Goal: Task Accomplishment & Management: Complete application form

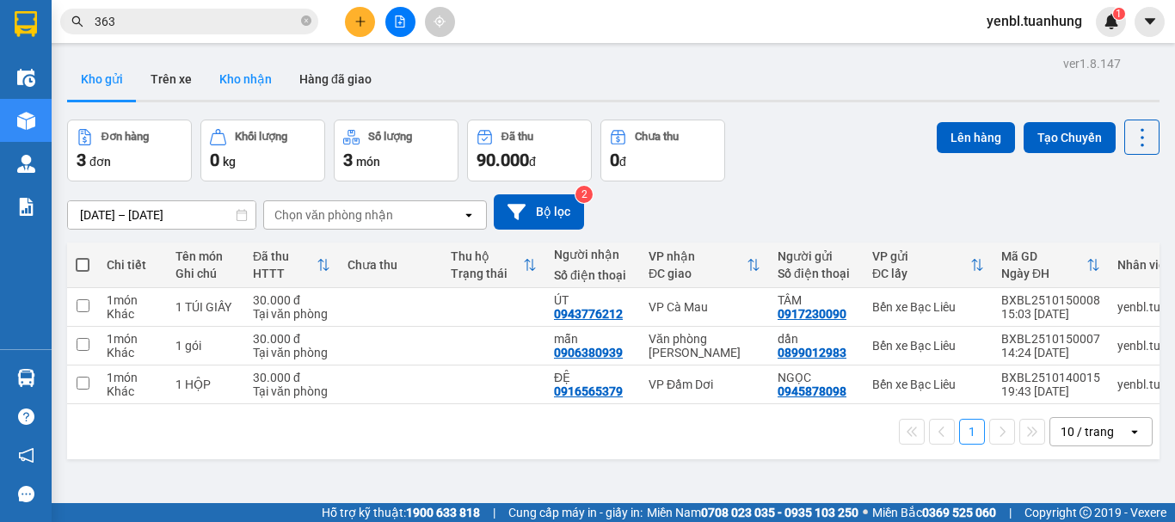
click at [234, 83] on button "Kho nhận" at bounding box center [246, 79] width 80 height 41
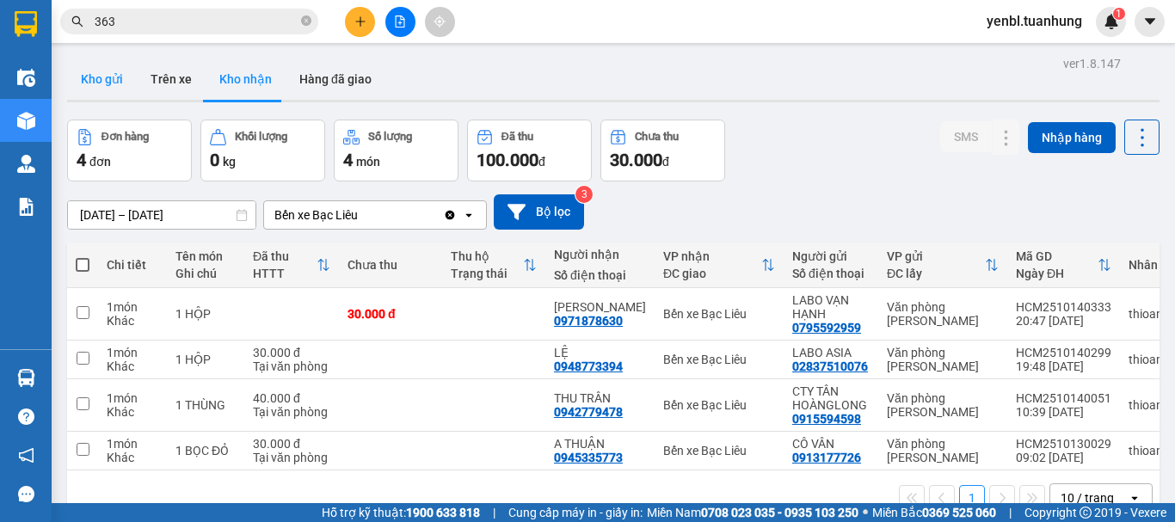
click at [83, 79] on button "Kho gửi" at bounding box center [102, 79] width 70 height 41
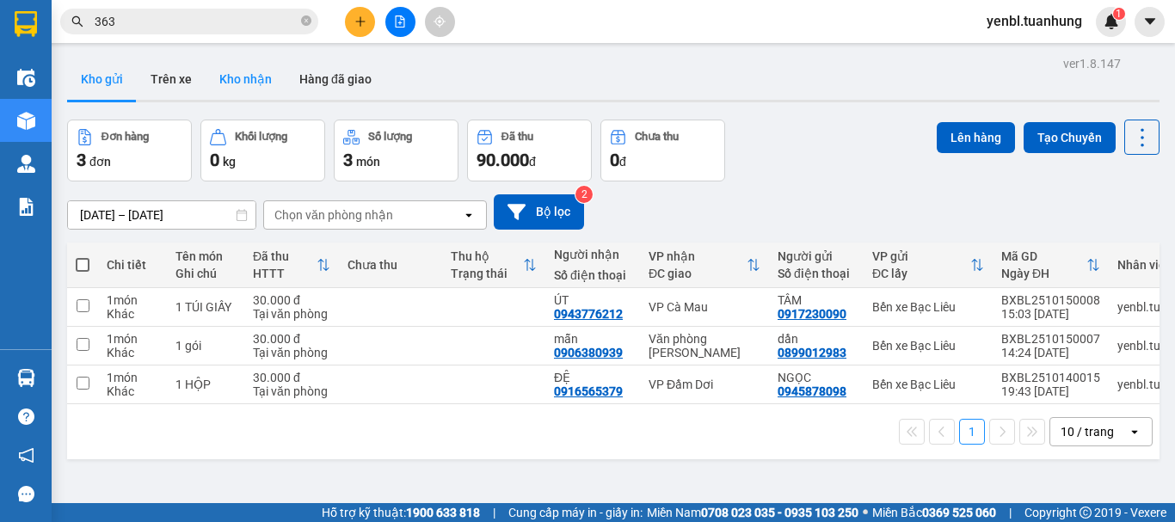
click at [240, 77] on button "Kho nhận" at bounding box center [246, 79] width 80 height 41
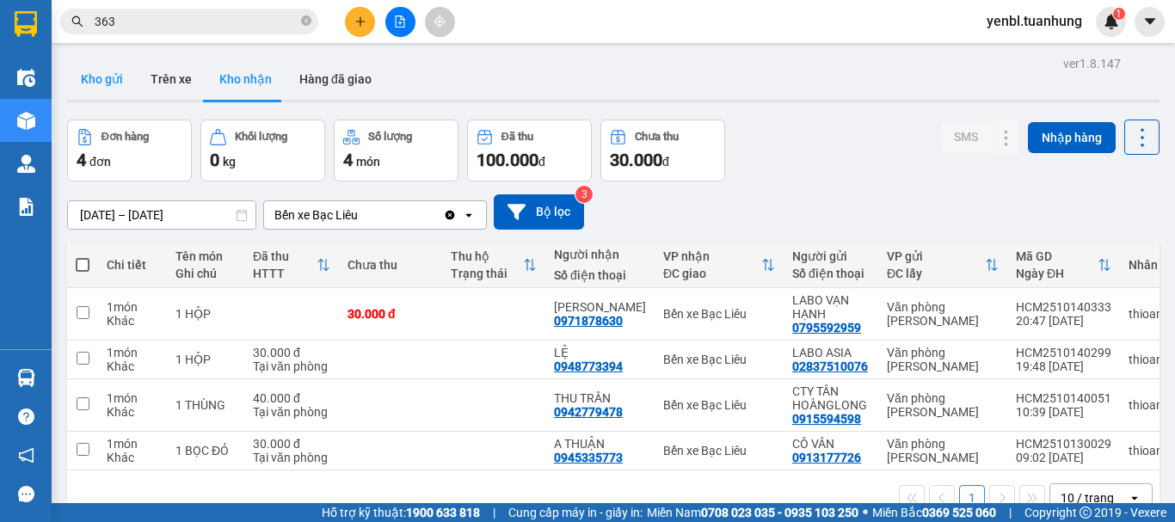
click at [93, 80] on button "Kho gửi" at bounding box center [102, 79] width 70 height 41
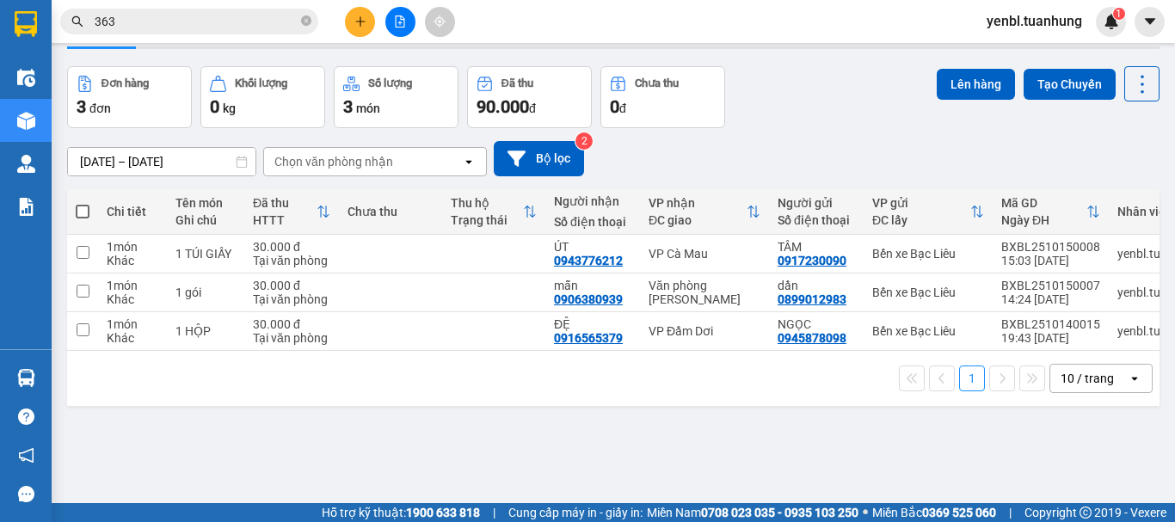
scroll to position [79, 0]
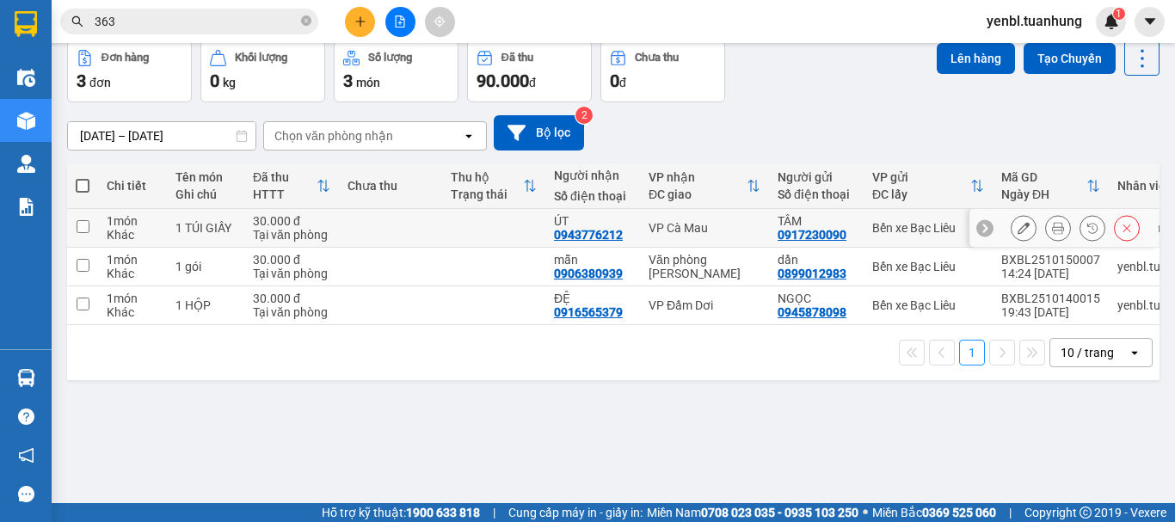
click at [499, 229] on td at bounding box center [493, 228] width 103 height 39
checkbox input "true"
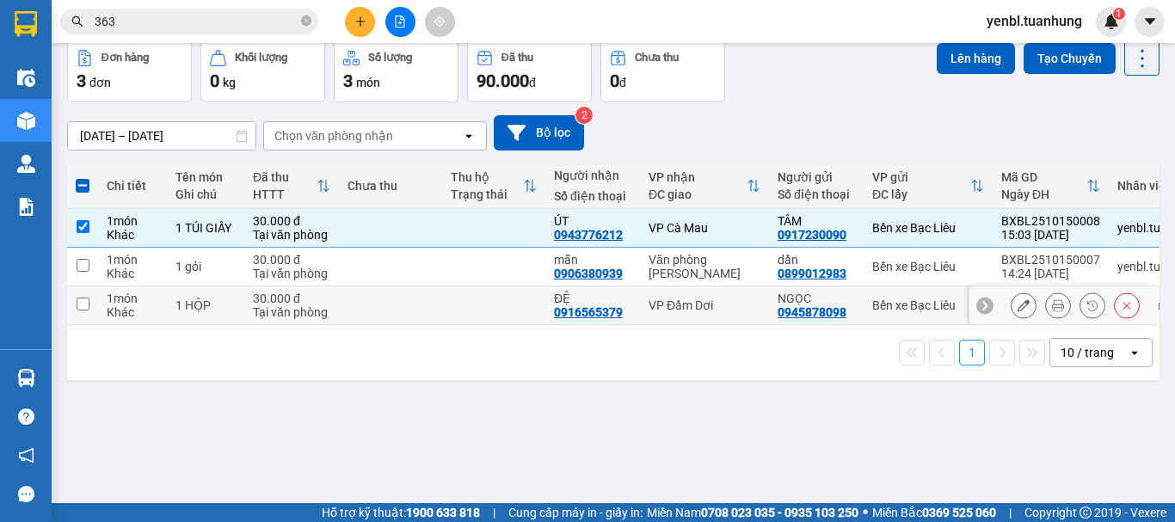
click at [528, 300] on td at bounding box center [493, 305] width 103 height 39
checkbox input "true"
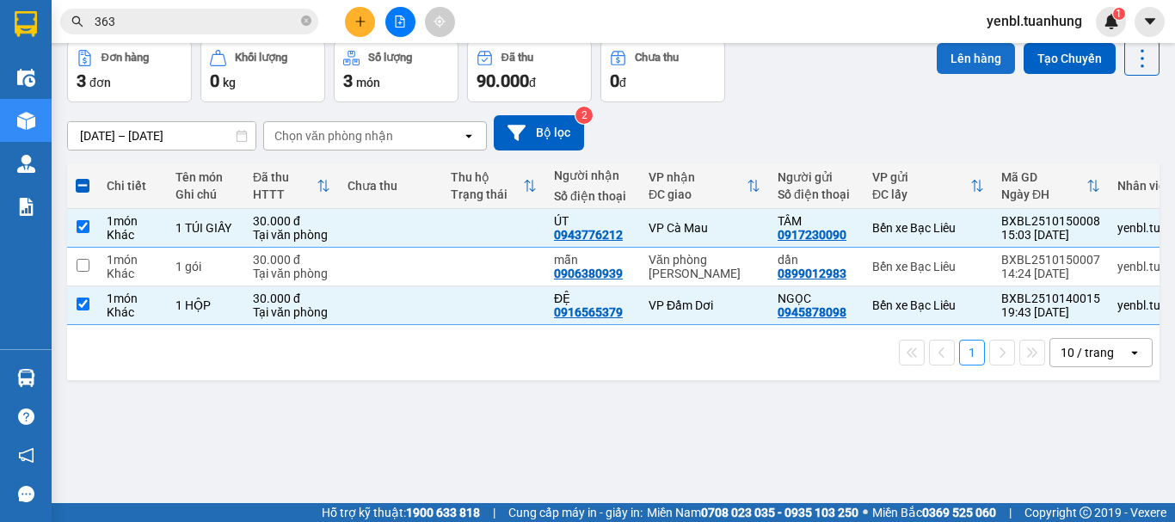
click at [976, 52] on button "Lên hàng" at bounding box center [976, 58] width 78 height 31
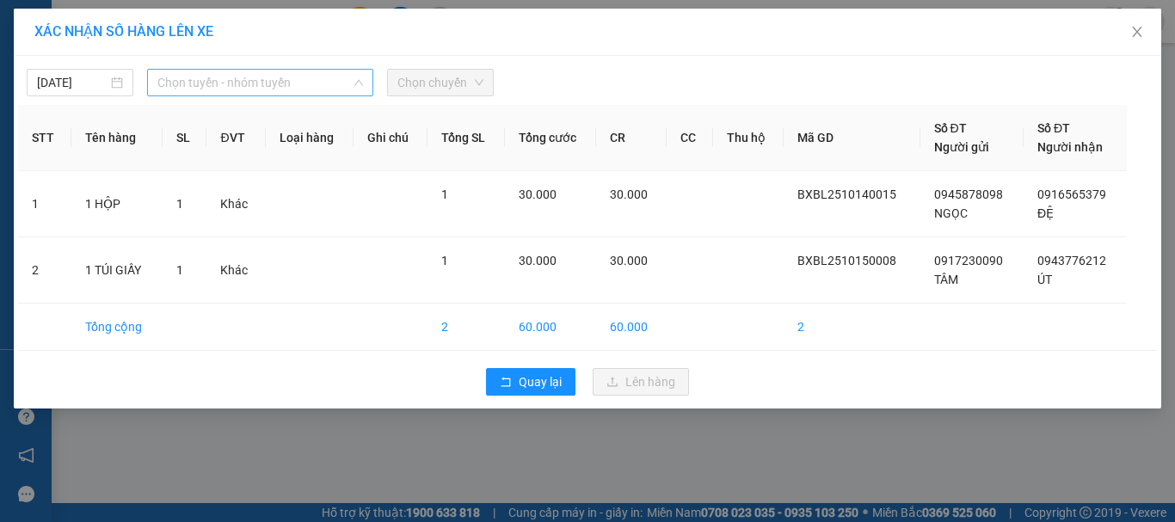
click at [285, 89] on span "Chọn tuyến - nhóm tuyến" at bounding box center [260, 83] width 206 height 26
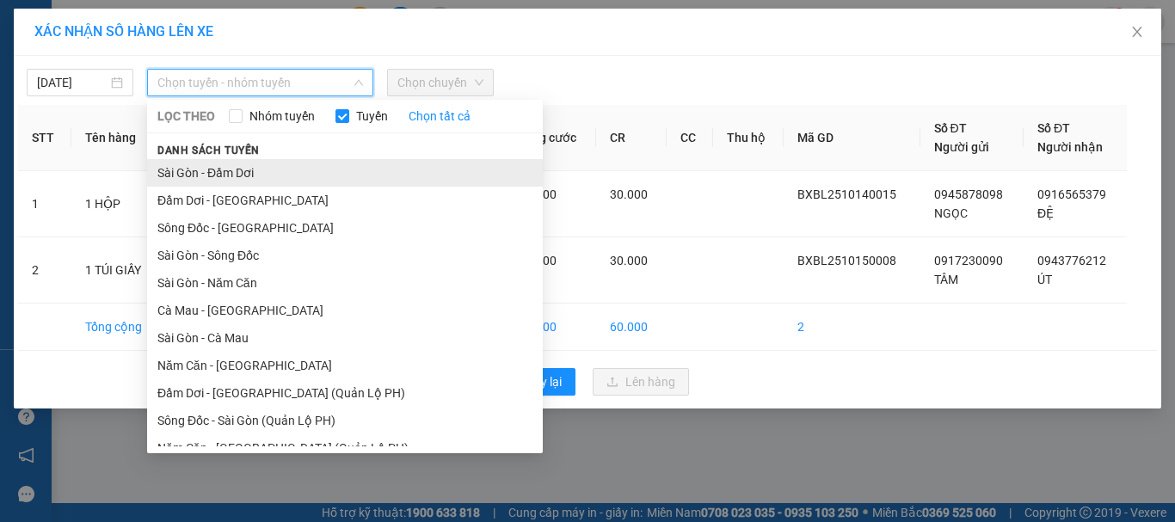
click at [207, 176] on li "Sài Gòn - Đầm Dơi" at bounding box center [345, 173] width 396 height 28
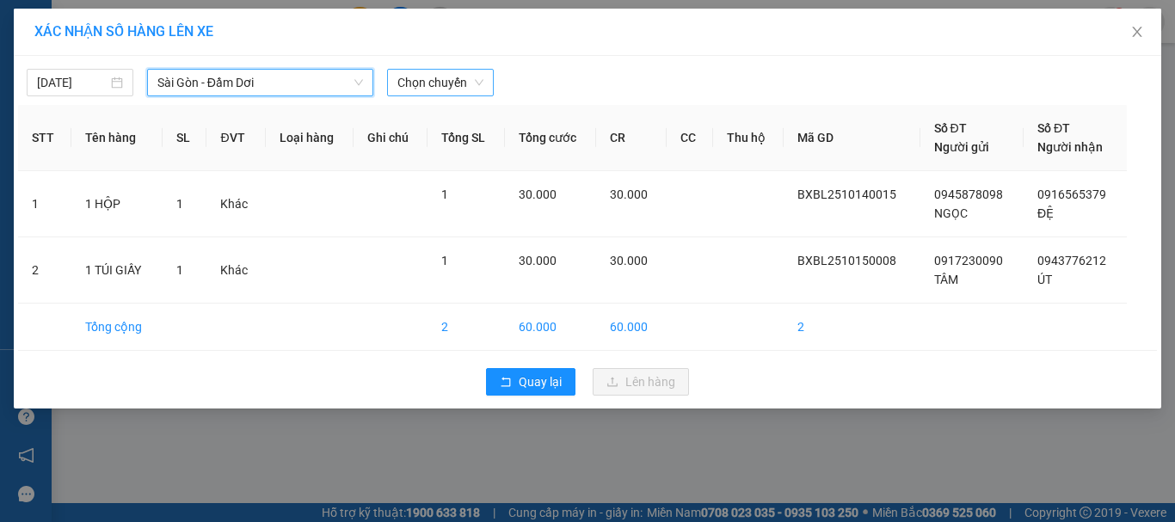
click at [461, 77] on span "Chọn chuyến" at bounding box center [440, 83] width 86 height 26
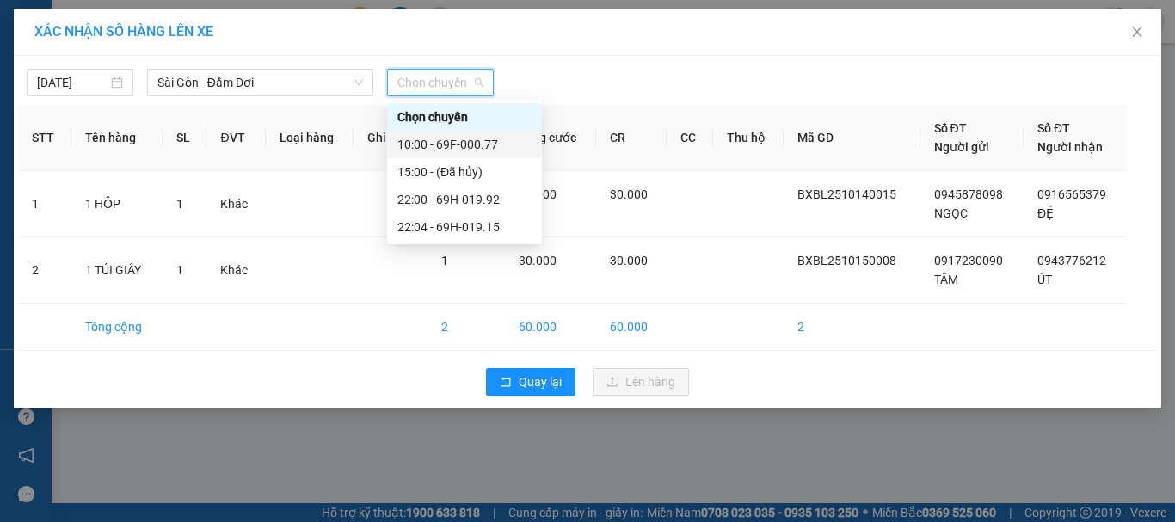
click at [484, 145] on div "10:00 - 69F-000.77" at bounding box center [464, 144] width 134 height 19
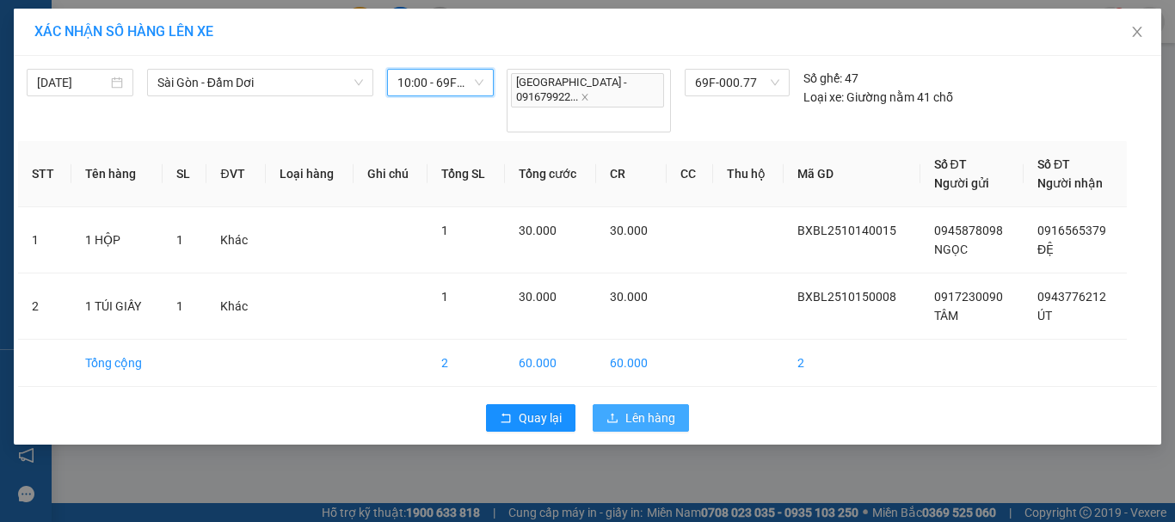
click at [642, 409] on span "Lên hàng" at bounding box center [650, 418] width 50 height 19
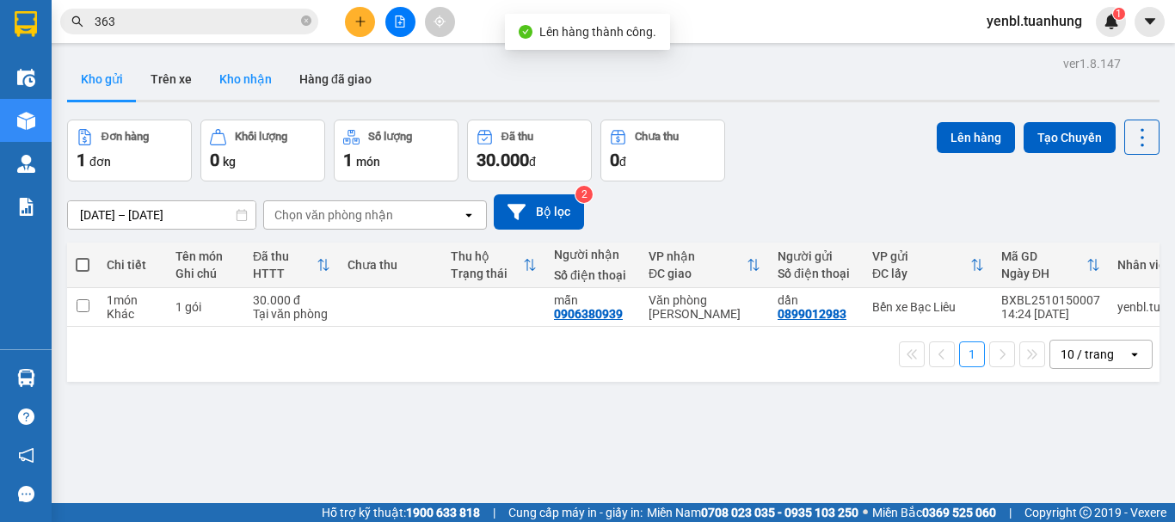
drag, startPoint x: 229, startPoint y: 71, endPoint x: 274, endPoint y: 103, distance: 56.1
click at [231, 72] on button "Kho nhận" at bounding box center [246, 79] width 80 height 41
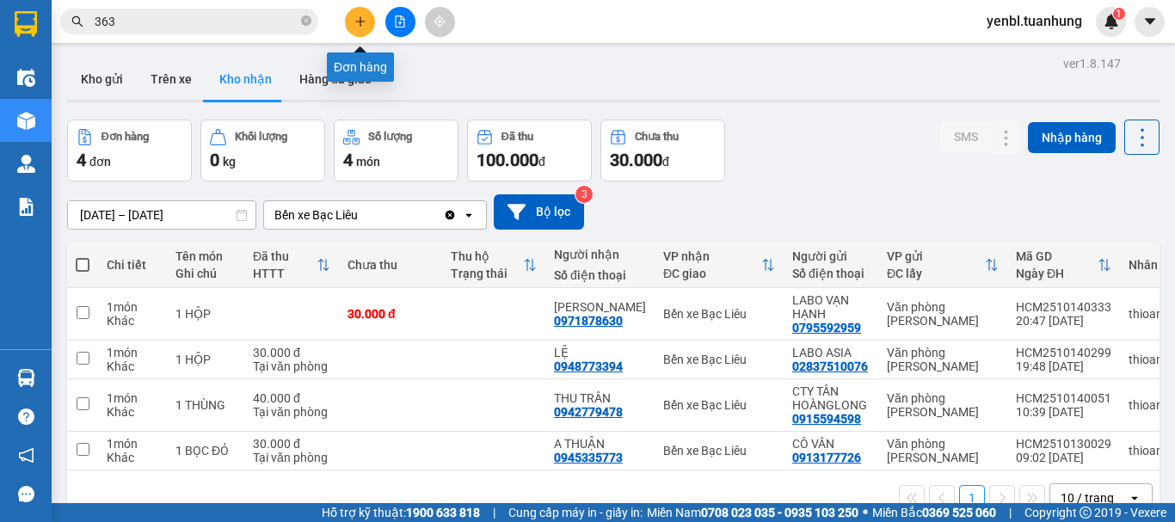
click at [372, 24] on button at bounding box center [360, 22] width 30 height 30
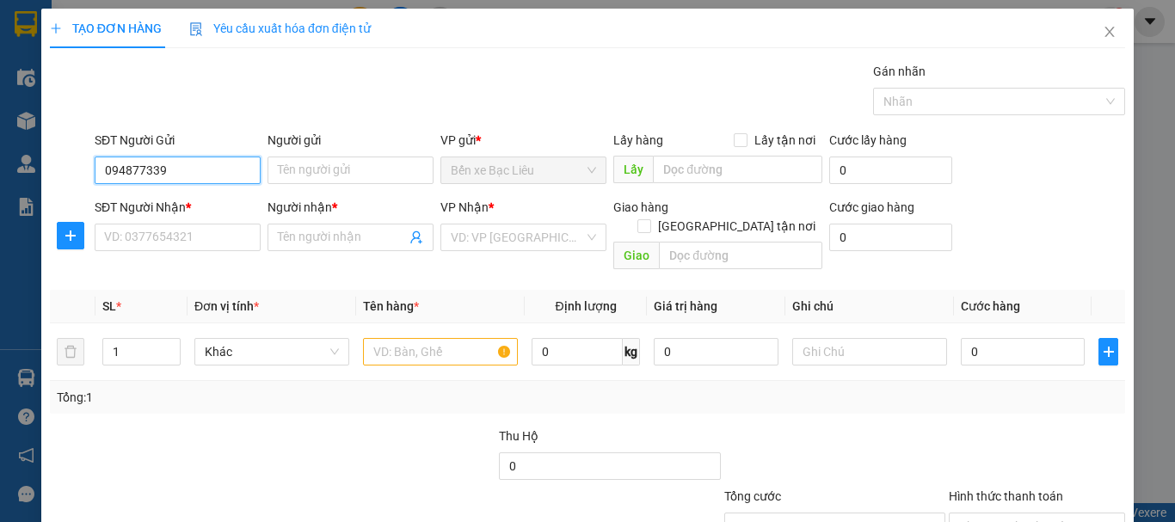
type input "0948773394"
click at [201, 205] on div "0948773394 - LỆ" at bounding box center [176, 204] width 144 height 19
type input "LỆ"
type input "0948773394"
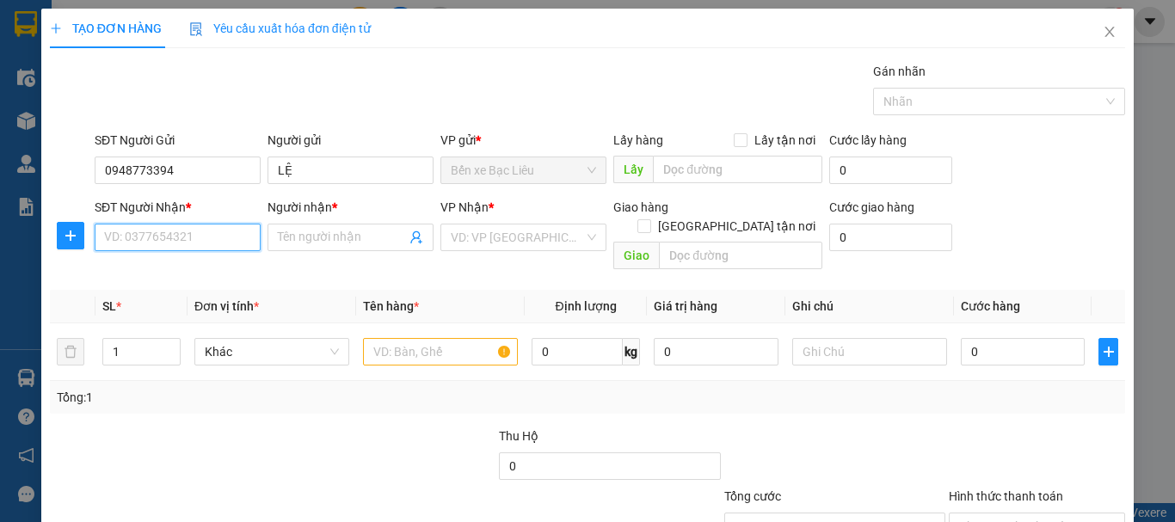
click at [218, 242] on input "SĐT Người Nhận *" at bounding box center [178, 238] width 166 height 28
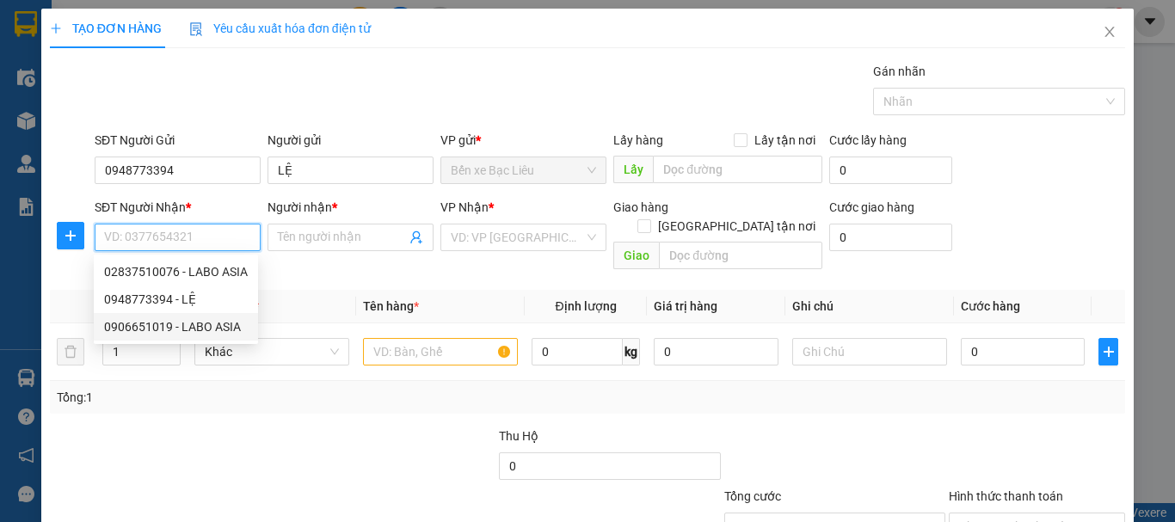
click at [206, 322] on div "0906651019 - LABO ASIA" at bounding box center [176, 326] width 144 height 19
type input "0906651019"
type input "LABO ASIA"
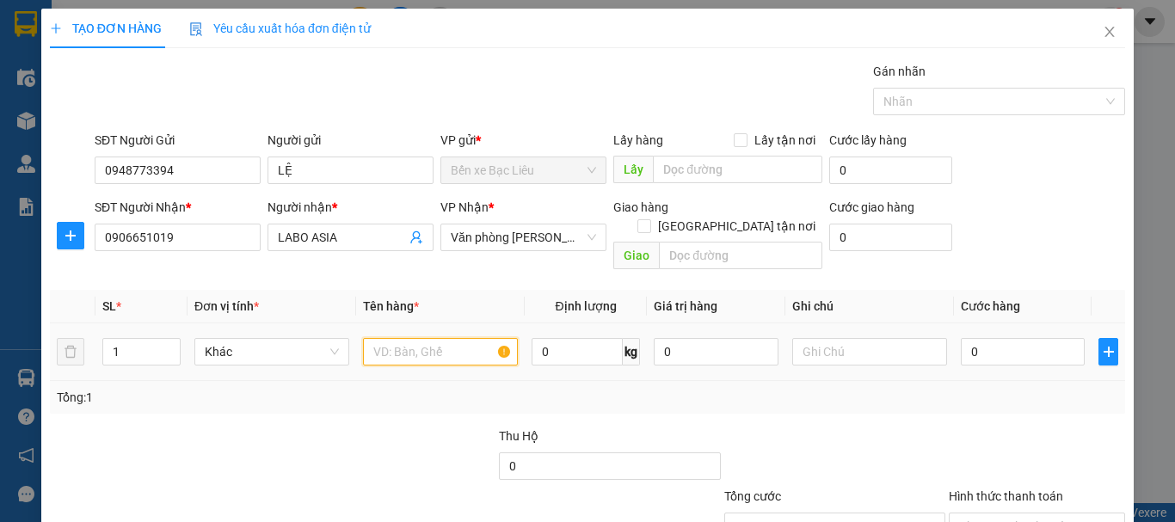
click at [383, 338] on input "text" at bounding box center [440, 352] width 155 height 28
type input "1 HỘP"
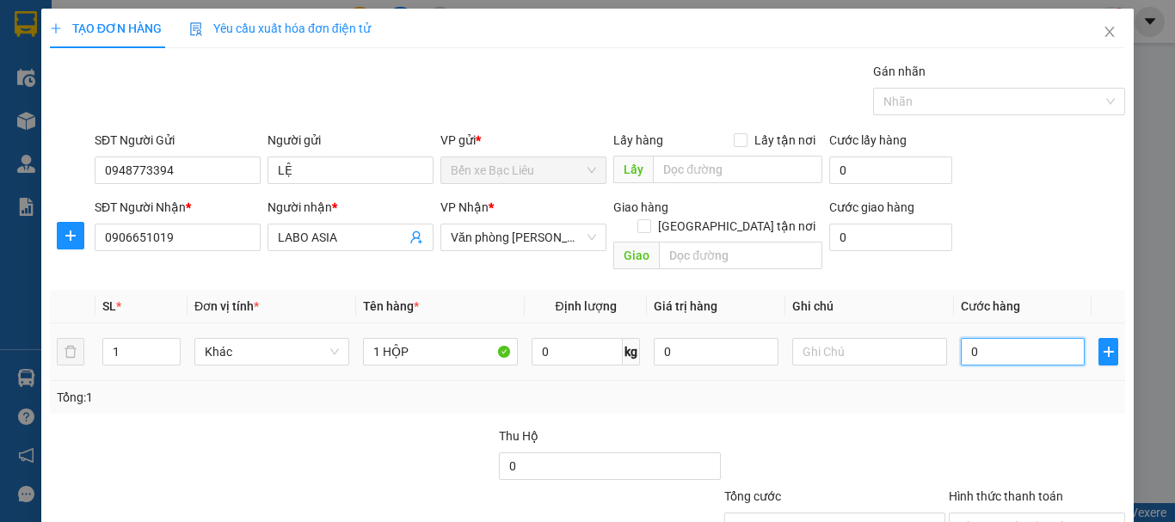
click at [969, 338] on input "0" at bounding box center [1023, 352] width 124 height 28
type input "3"
type input "30"
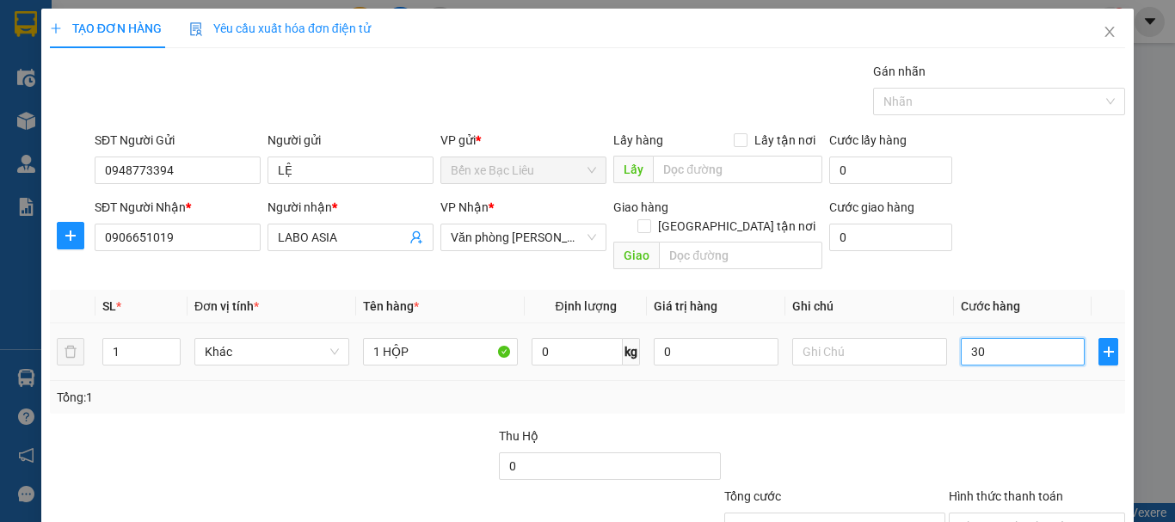
type input "30"
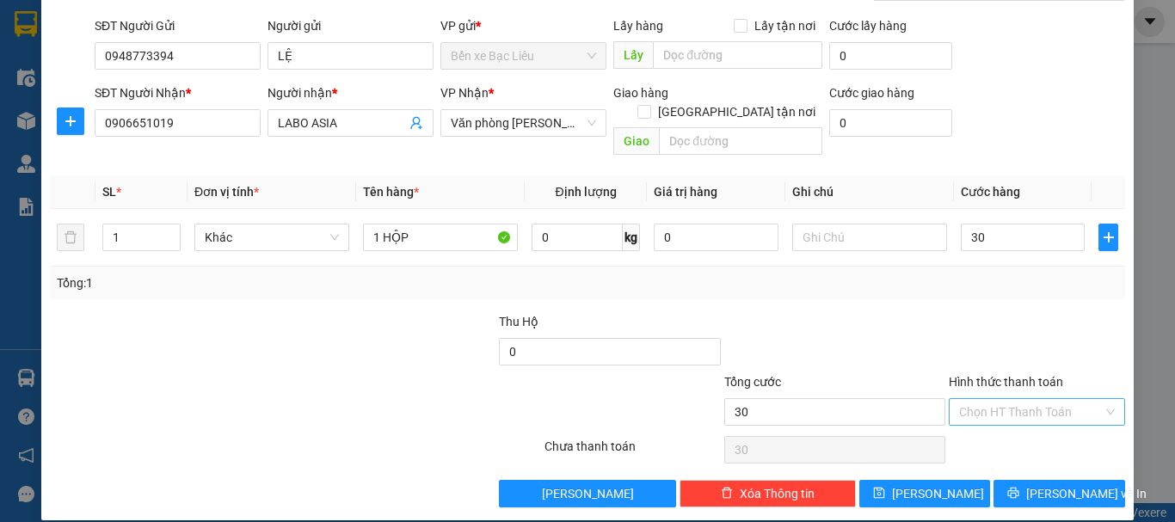
type input "30.000"
click at [1003, 399] on input "Hình thức thanh toán" at bounding box center [1031, 412] width 144 height 26
click at [1013, 422] on div "Tại văn phòng" at bounding box center [1027, 427] width 154 height 19
type input "0"
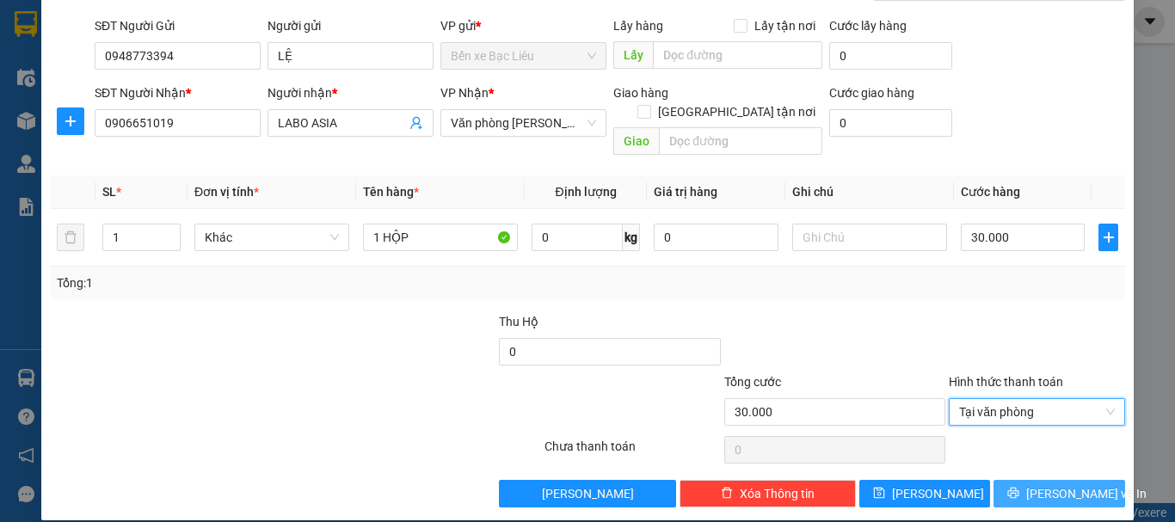
click at [1019, 488] on icon "printer" at bounding box center [1013, 493] width 11 height 11
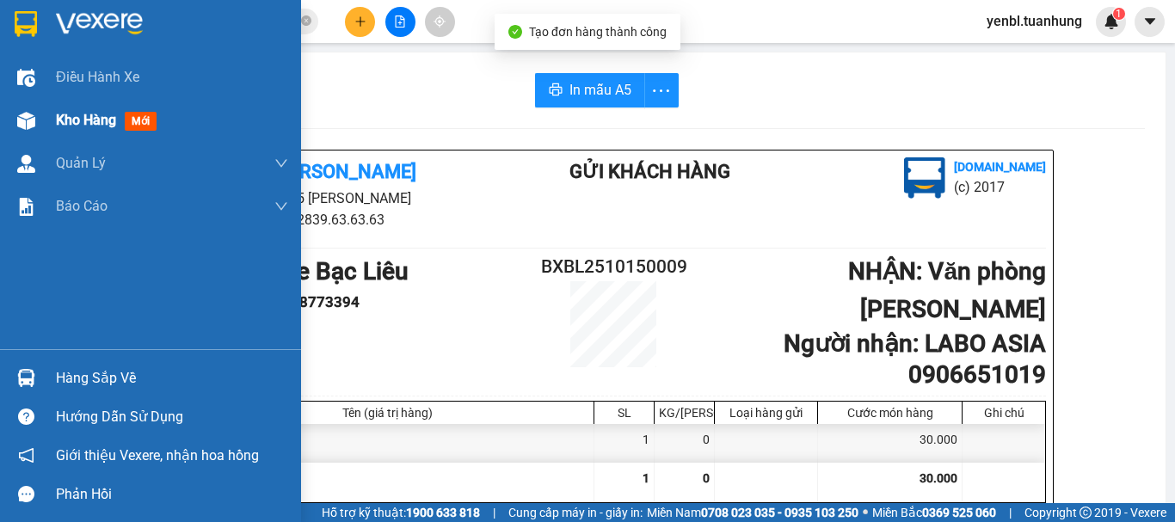
click at [66, 120] on span "Kho hàng" at bounding box center [86, 120] width 60 height 16
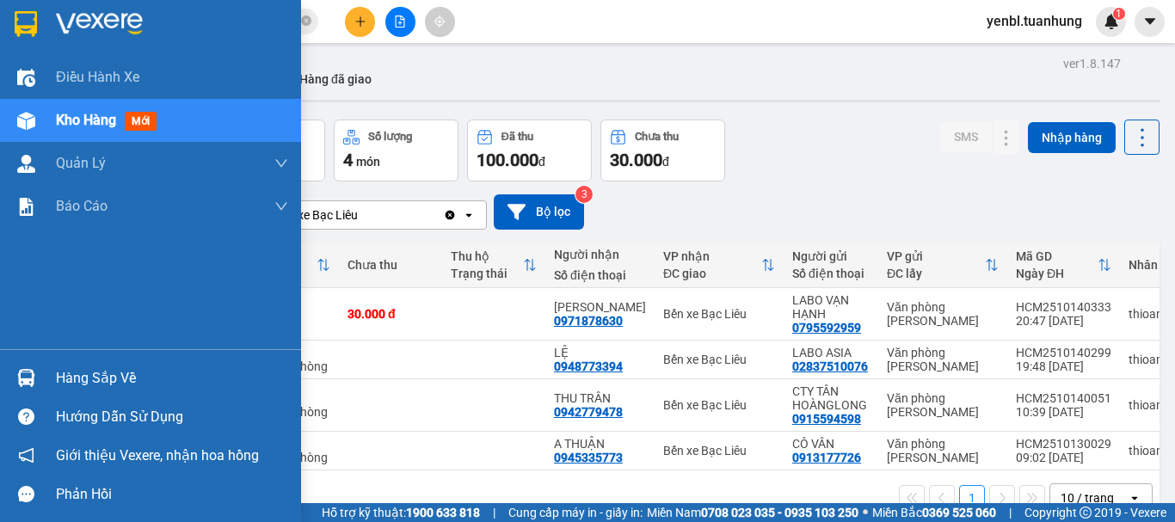
click at [87, 369] on div "Hàng sắp về" at bounding box center [172, 379] width 232 height 26
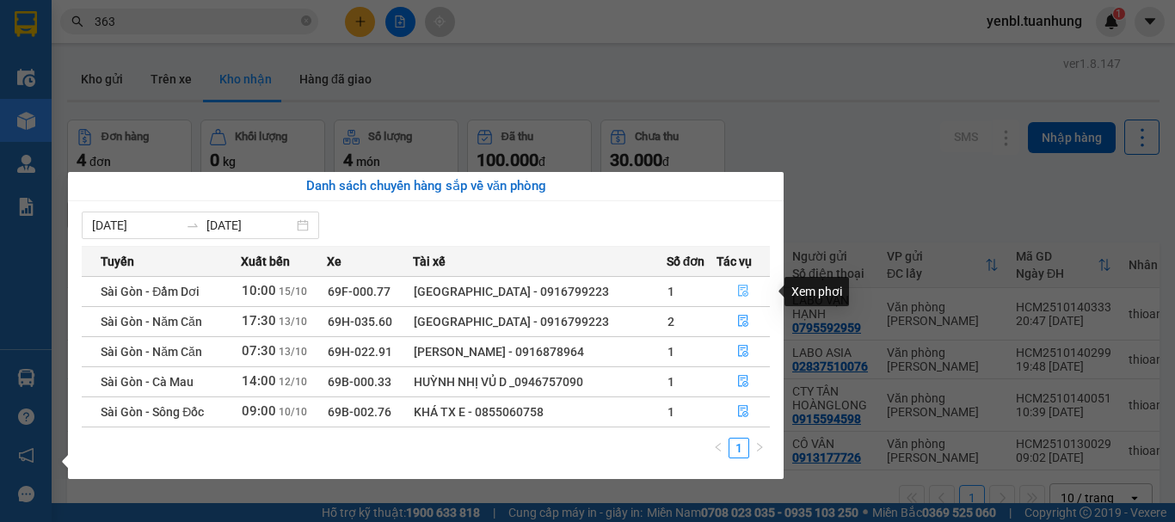
click at [747, 288] on icon "file-done" at bounding box center [743, 292] width 10 height 12
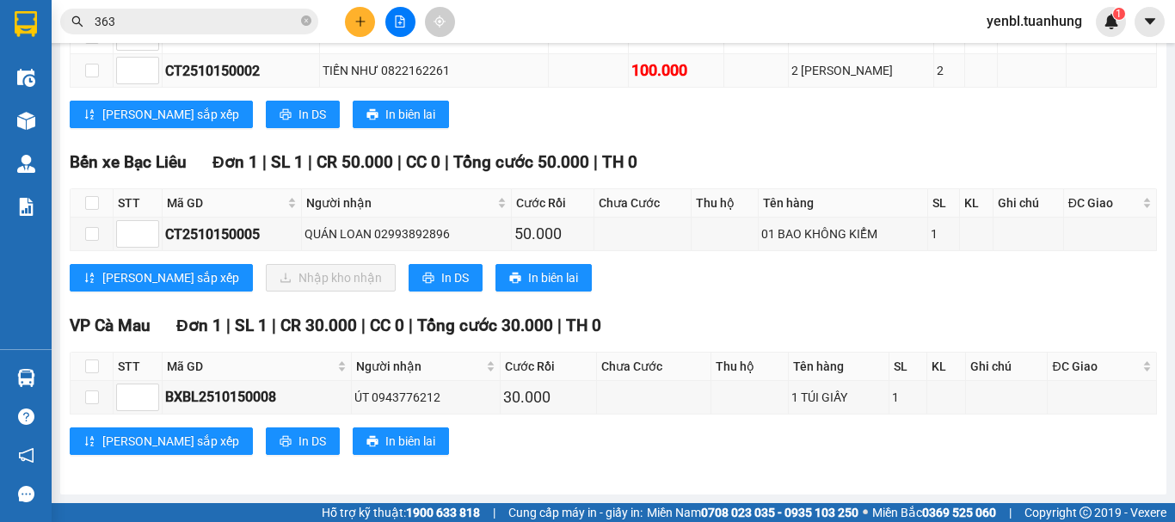
scroll to position [421, 0]
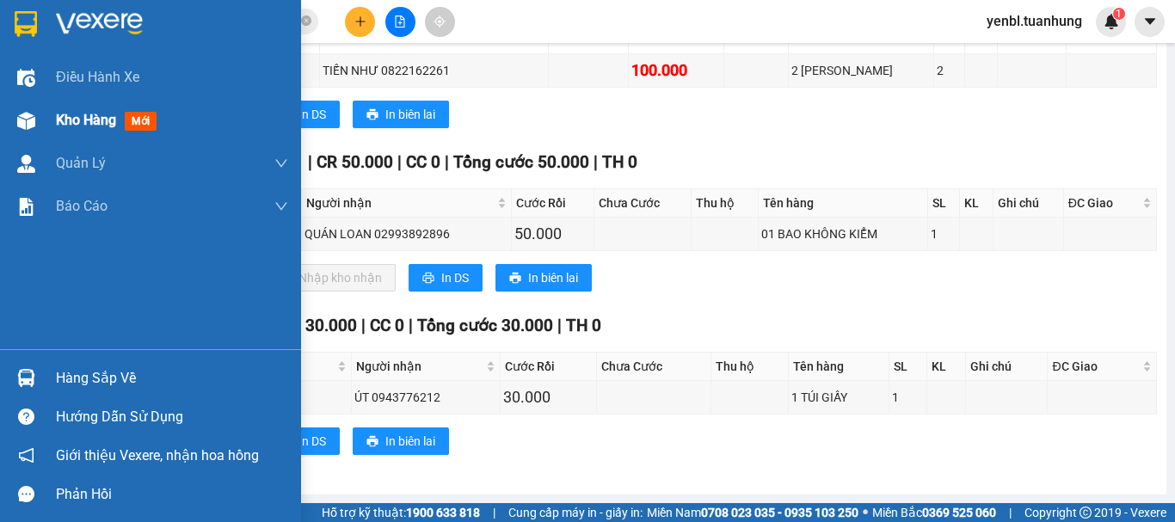
click at [66, 127] on span "Kho hàng" at bounding box center [86, 120] width 60 height 16
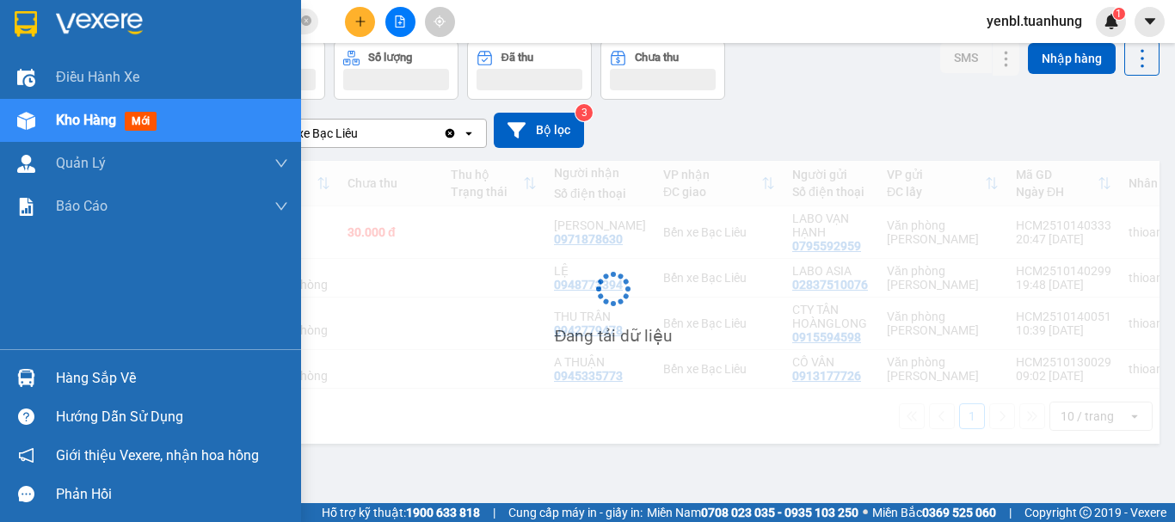
scroll to position [79, 0]
